Goal: Transaction & Acquisition: Purchase product/service

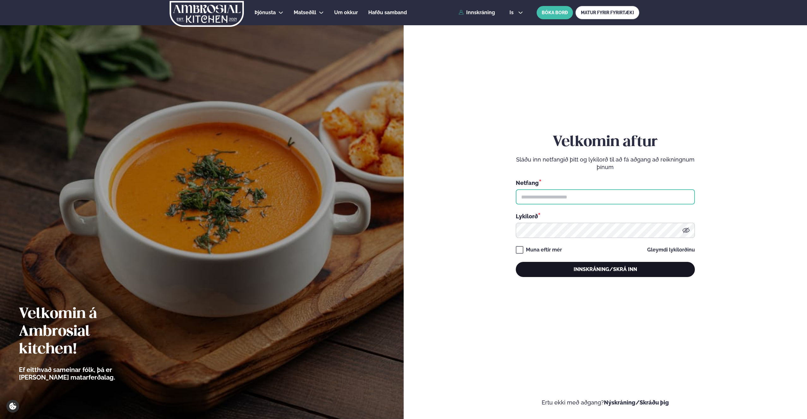
type input "**********"
click at [582, 267] on button "Innskráning/Skrá inn" at bounding box center [605, 269] width 179 height 15
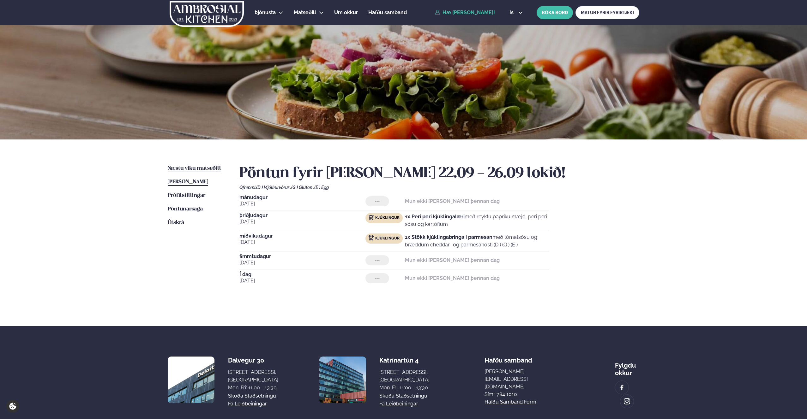
click at [200, 168] on span "Næstu viku matseðill" at bounding box center [194, 168] width 53 height 5
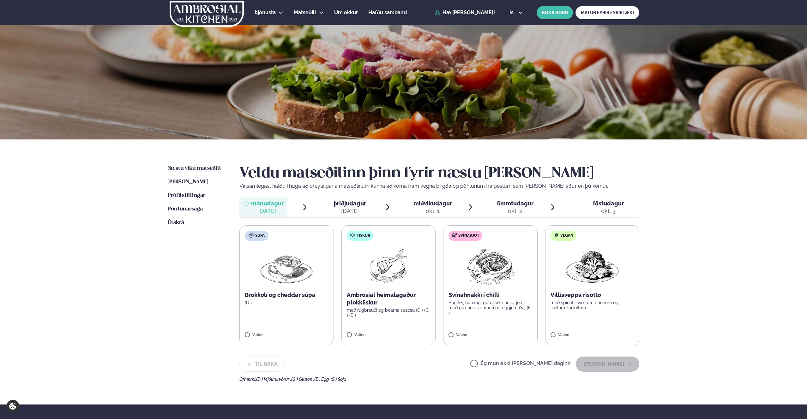
click at [352, 209] on div "[DATE]" at bounding box center [350, 212] width 33 height 8
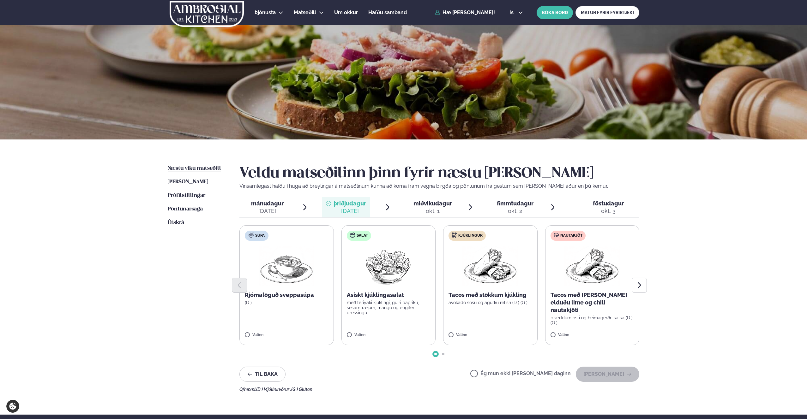
click at [392, 272] on img at bounding box center [388, 266] width 56 height 40
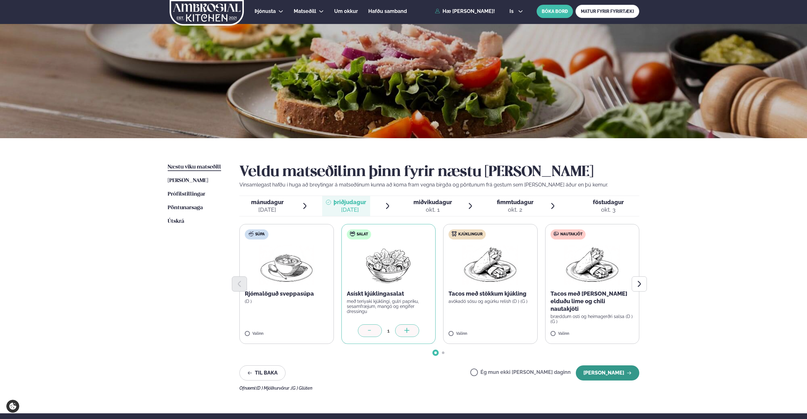
click at [609, 372] on button "[PERSON_NAME]" at bounding box center [607, 373] width 63 height 15
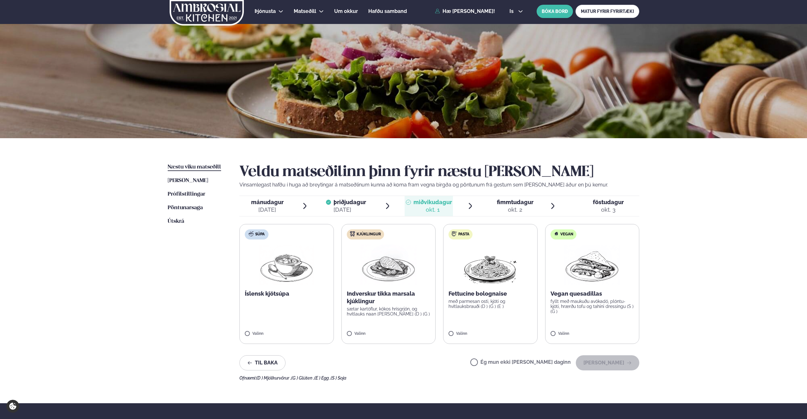
click at [593, 268] on img at bounding box center [592, 265] width 56 height 40
click at [598, 361] on button "[PERSON_NAME]" at bounding box center [607, 363] width 63 height 15
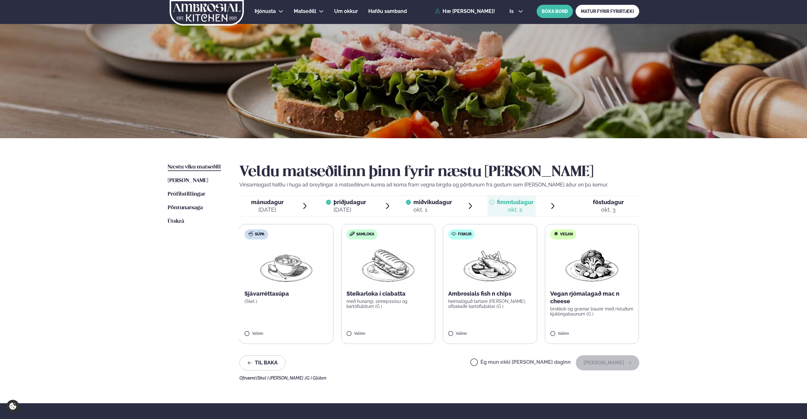
click at [396, 267] on img at bounding box center [388, 265] width 56 height 40
click at [392, 275] on img at bounding box center [389, 265] width 56 height 40
click at [512, 210] on div "okt. 2" at bounding box center [515, 210] width 37 height 8
click at [390, 256] on img at bounding box center [389, 265] width 56 height 40
drag, startPoint x: 365, startPoint y: 288, endPoint x: 358, endPoint y: 304, distance: 17.9
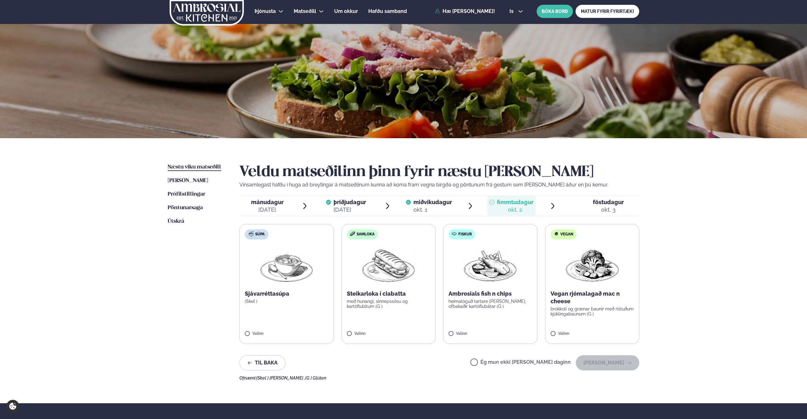
click at [365, 289] on label "Samloka Steikarloka í ciabatta með hunangi, sinnepssósu og kartöflubitum (G ) V…" at bounding box center [388, 284] width 94 height 120
click at [357, 316] on label "Samloka Steikarloka í ciabatta með hunangi, sinnepssósu og kartöflubitum (G ) V…" at bounding box center [388, 284] width 94 height 120
click at [398, 320] on label "Samloka Steikarloka í ciabatta með hunangi, sinnepssósu og kartöflubitum (G ) V…" at bounding box center [388, 284] width 94 height 120
click at [485, 293] on p "Ambrosials fish n chips" at bounding box center [491, 294] width 84 height 8
drag, startPoint x: 435, startPoint y: 329, endPoint x: 453, endPoint y: 333, distance: 18.2
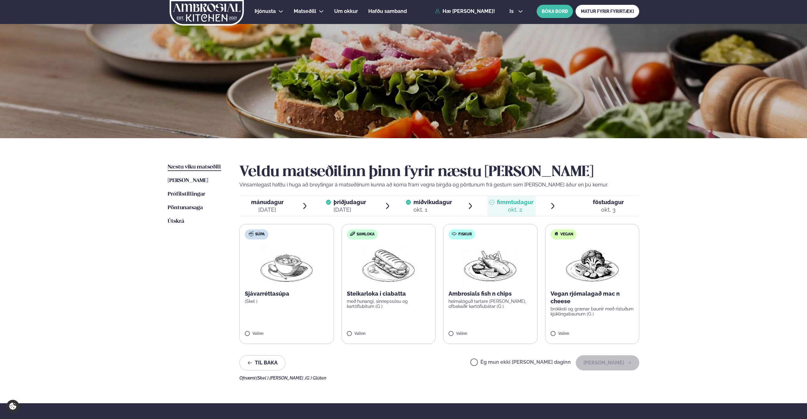
click at [444, 331] on div "Súpa Sjávarréttasúpa (Skel ) Valinn Samloka Steikarloka í ciabatta með hunangi,…" at bounding box center [439, 284] width 400 height 120
click at [473, 332] on icon at bounding box center [471, 331] width 6 height 6
click at [461, 334] on div at bounding box center [472, 331] width 24 height 13
click at [365, 331] on label "Samloka Steikarloka í ciabatta með hunangi, sinnepssósu og kartöflubitum (G ) V…" at bounding box center [388, 284] width 94 height 120
click at [466, 331] on div at bounding box center [472, 331] width 24 height 13
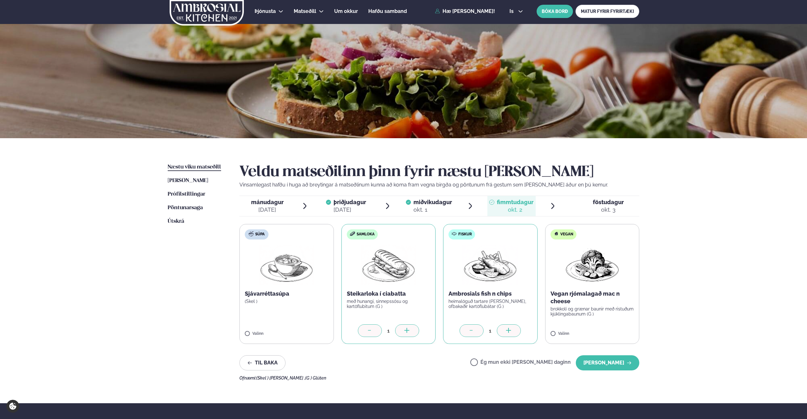
click at [474, 325] on div at bounding box center [472, 331] width 24 height 13
click at [607, 365] on button "[PERSON_NAME]" at bounding box center [607, 363] width 63 height 15
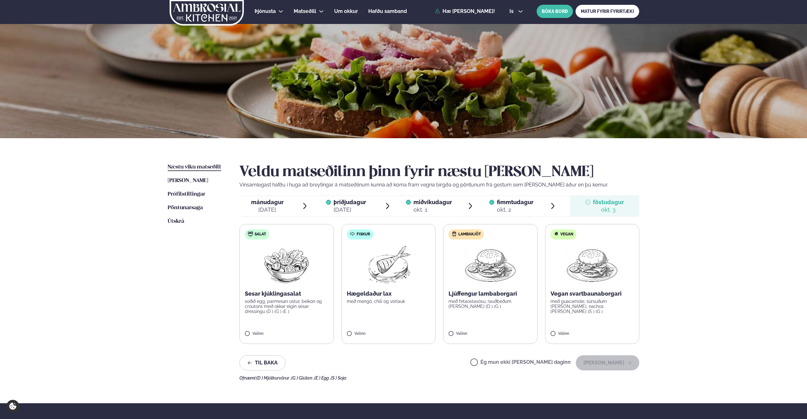
click at [268, 207] on div "[DATE]" at bounding box center [267, 210] width 33 height 8
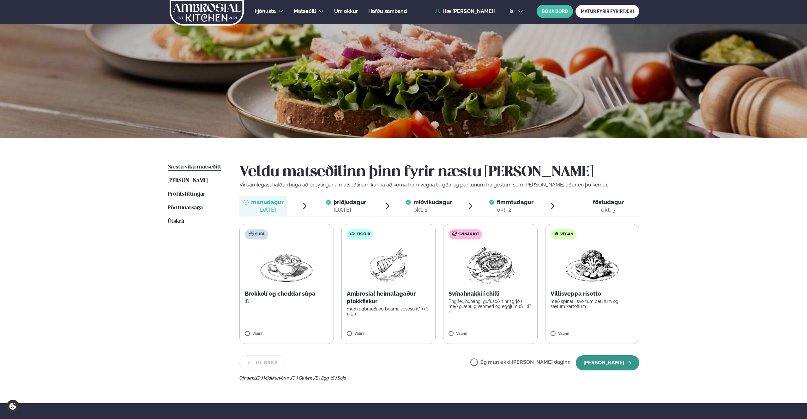
click at [616, 367] on button "[PERSON_NAME]" at bounding box center [607, 363] width 63 height 15
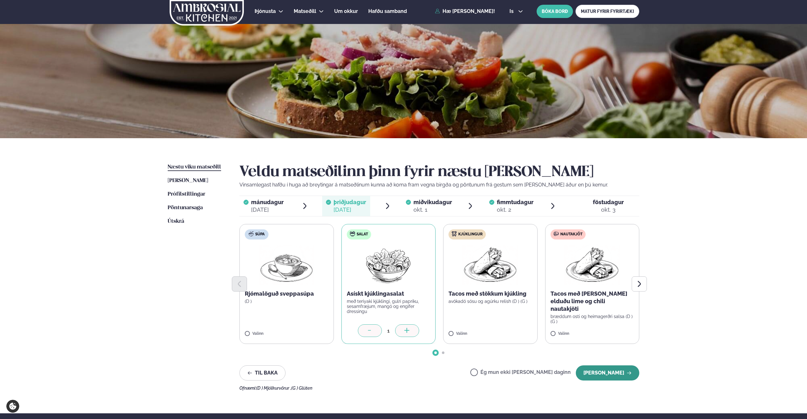
click at [607, 374] on button "[PERSON_NAME]" at bounding box center [607, 373] width 63 height 15
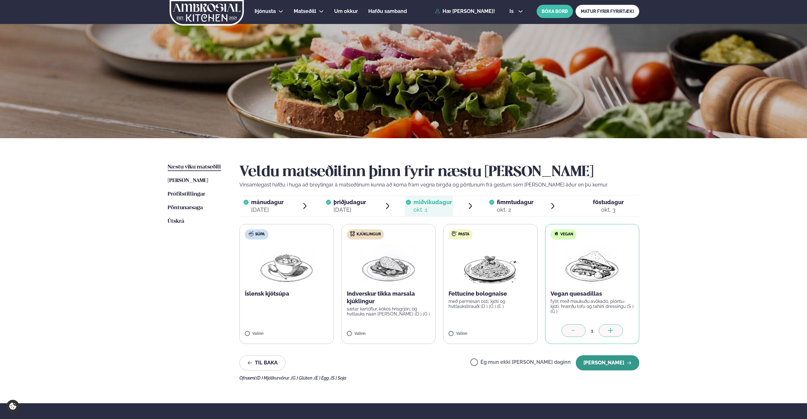
click at [604, 364] on button "[PERSON_NAME]" at bounding box center [607, 363] width 63 height 15
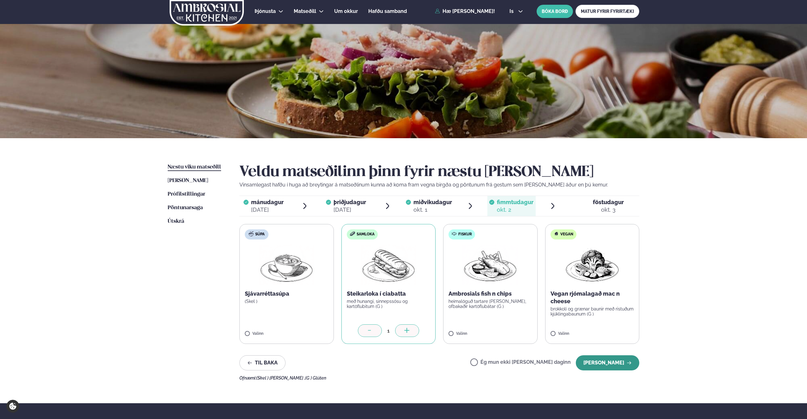
click at [605, 361] on button "[PERSON_NAME]" at bounding box center [607, 363] width 63 height 15
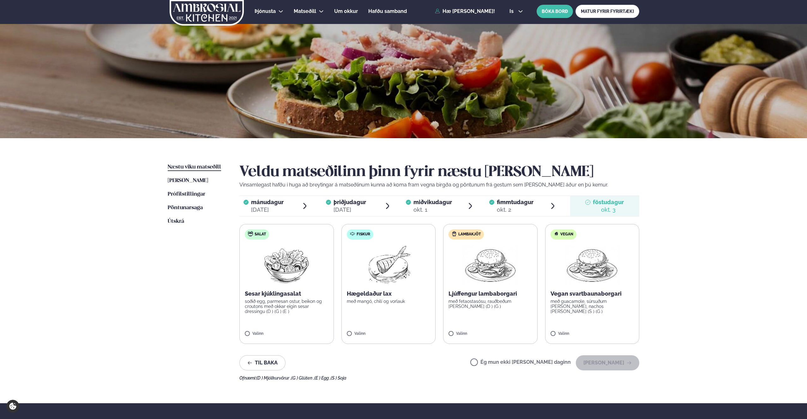
click at [508, 365] on label "Ég mun ekki [PERSON_NAME] daginn" at bounding box center [520, 363] width 100 height 7
click at [607, 363] on button "[PERSON_NAME]" at bounding box center [607, 363] width 63 height 15
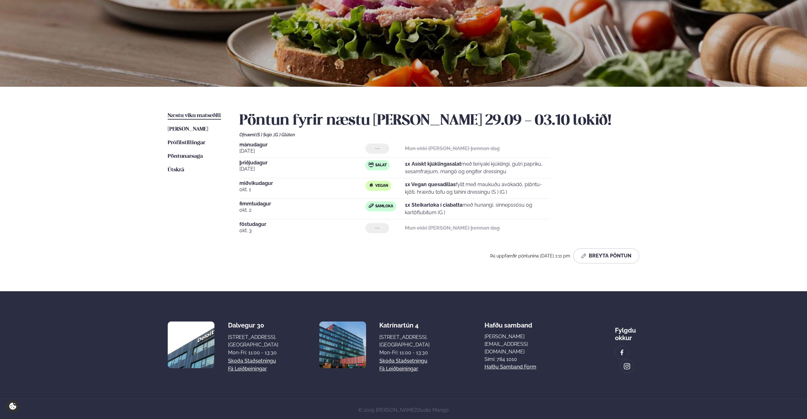
scroll to position [0, 0]
